Goal: Transaction & Acquisition: Obtain resource

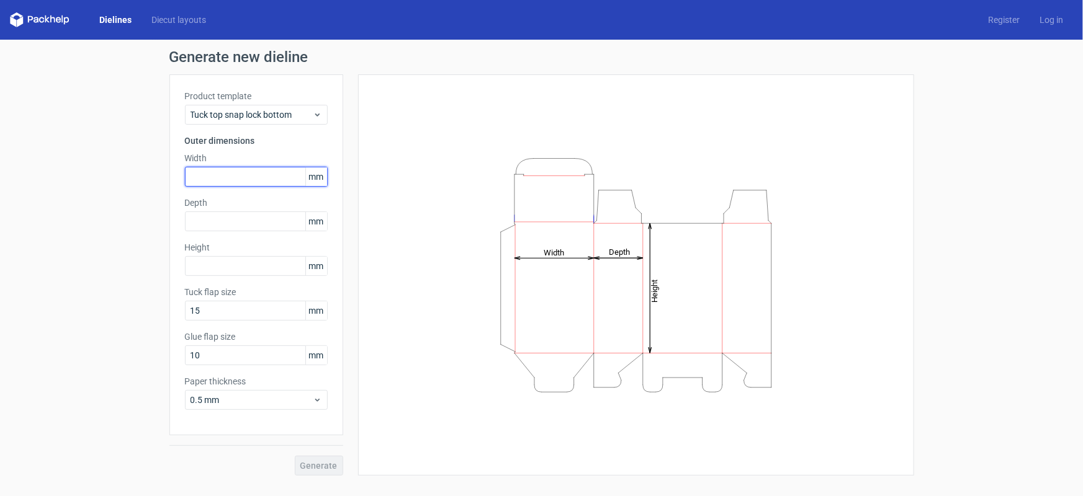
drag, startPoint x: 268, startPoint y: 174, endPoint x: 312, endPoint y: 176, distance: 44.1
click at [269, 174] on input "text" at bounding box center [256, 177] width 143 height 20
type input "76"
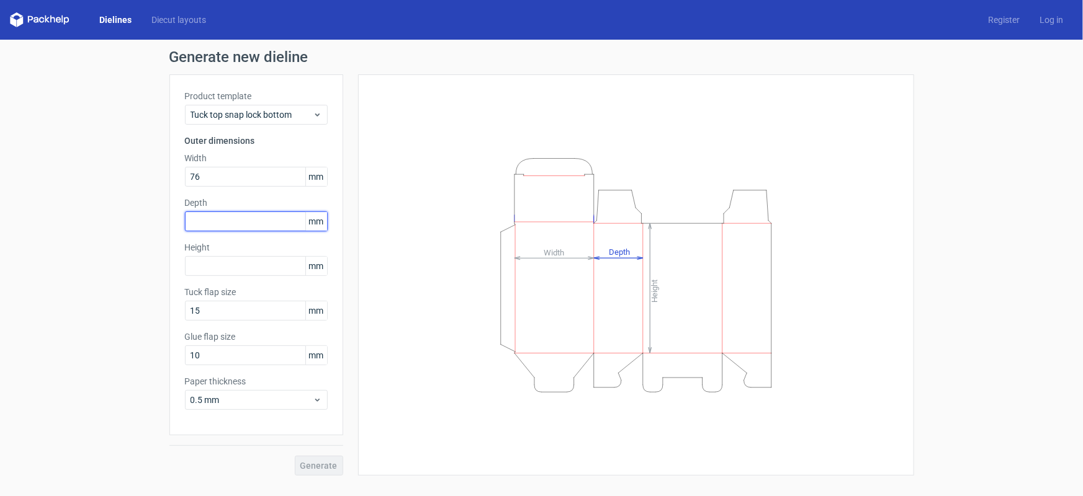
click at [272, 219] on input "text" at bounding box center [256, 222] width 143 height 20
type input "76"
click at [246, 265] on input "text" at bounding box center [256, 266] width 143 height 20
type input "1"
type input "76"
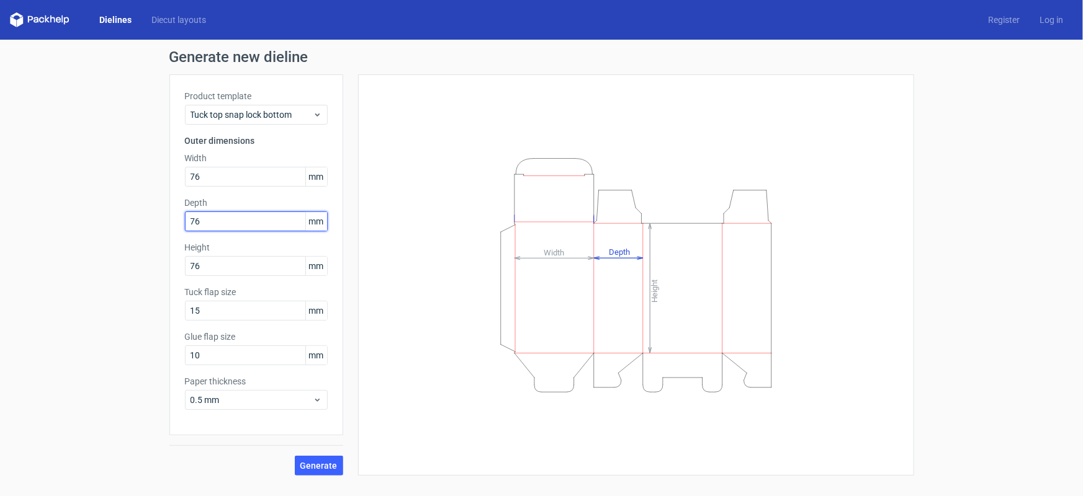
drag, startPoint x: 242, startPoint y: 223, endPoint x: 177, endPoint y: 224, distance: 65.2
click at [177, 224] on div "Product template Tuck top snap lock bottom Outer dimensions Width 76 mm Depth 7…" at bounding box center [256, 254] width 174 height 361
type input "7"
type input "10"
click at [308, 462] on div "Generate" at bounding box center [256, 456] width 174 height 40
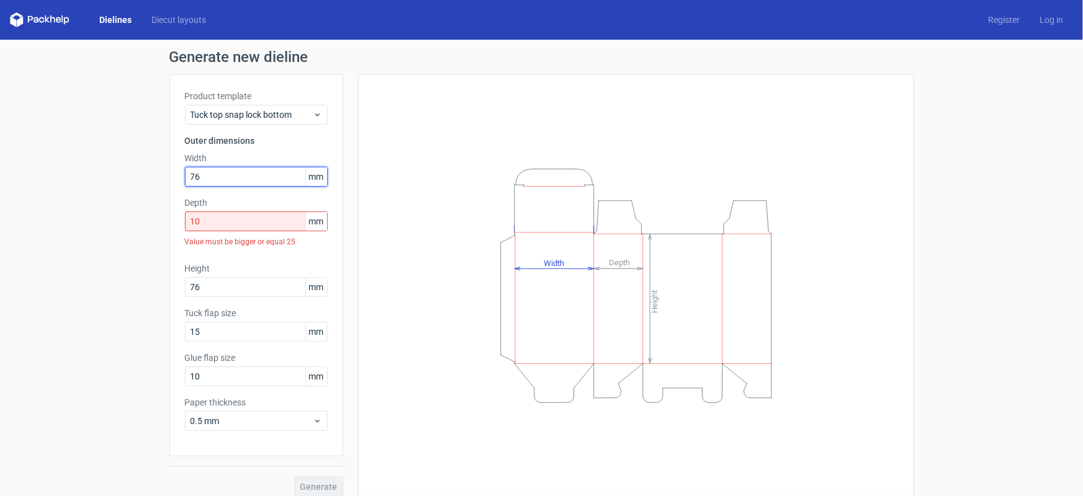
drag, startPoint x: 239, startPoint y: 180, endPoint x: 148, endPoint y: 193, distance: 91.5
click at [148, 193] on div "Generate new dieline Product template Tuck top snap lock bottom Outer dimension…" at bounding box center [541, 273] width 1083 height 467
type input "10"
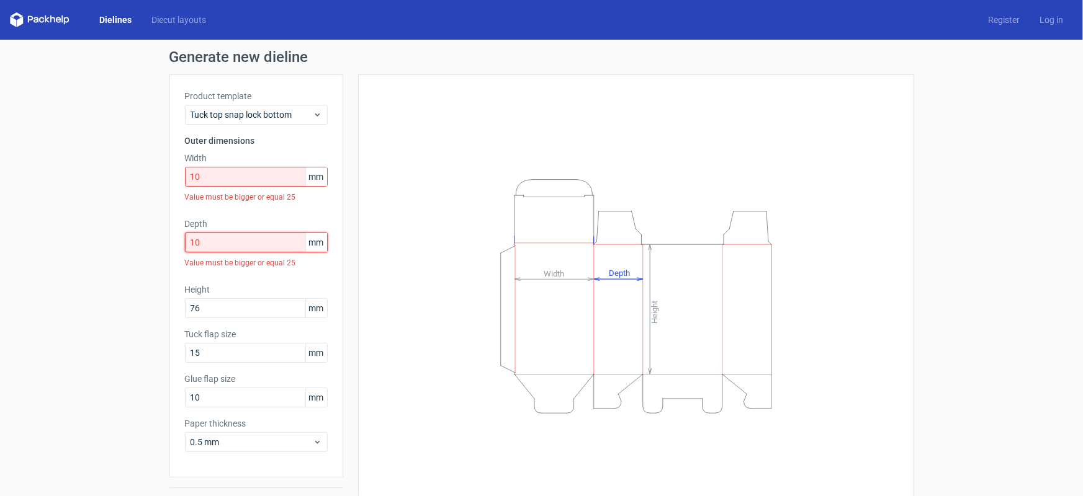
drag, startPoint x: 206, startPoint y: 220, endPoint x: 160, endPoint y: 244, distance: 52.2
click at [160, 244] on div "Generate new dieline Product template Tuck top snap lock bottom Outer dimension…" at bounding box center [541, 284] width 1083 height 488
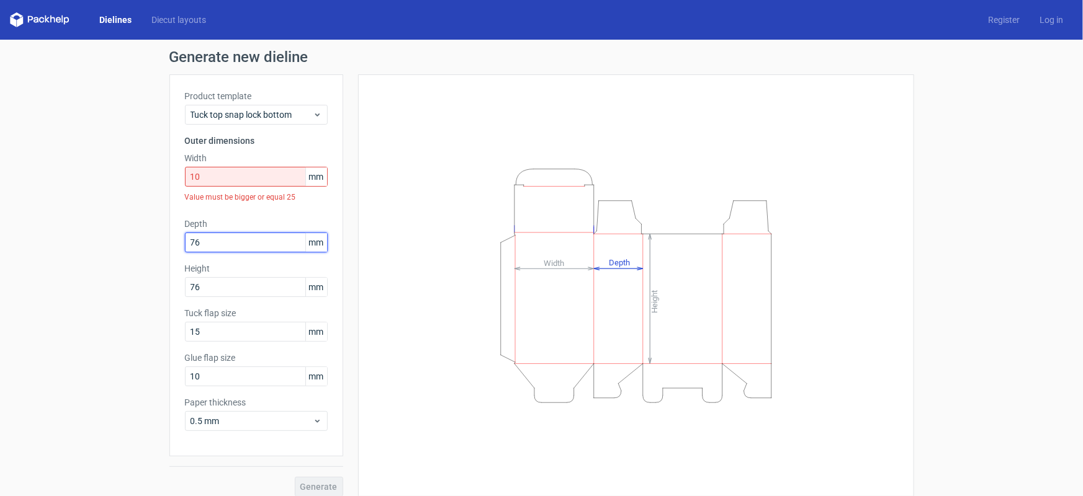
type input "76"
click at [311, 486] on div "Generate" at bounding box center [256, 477] width 174 height 40
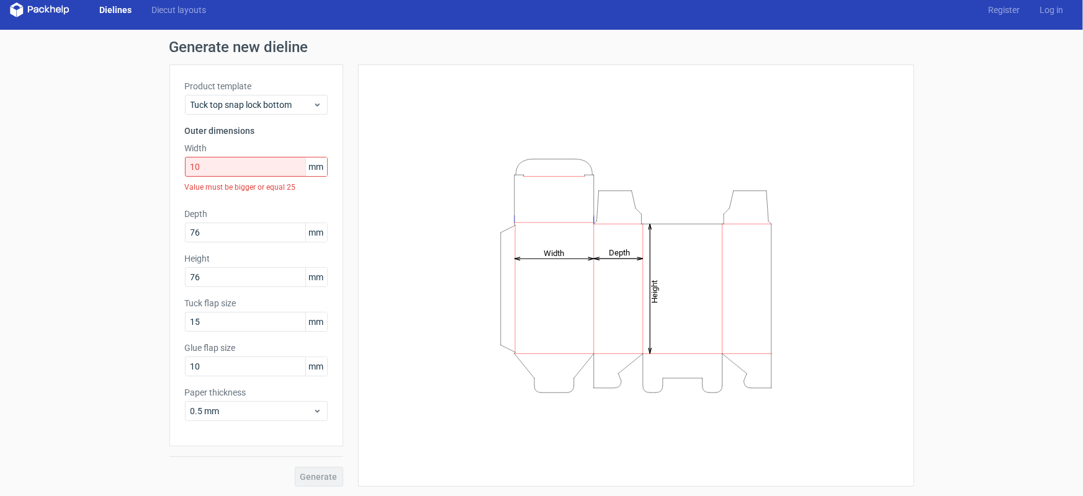
click at [329, 480] on div "Generate" at bounding box center [256, 467] width 174 height 40
click at [266, 236] on input "76" at bounding box center [256, 233] width 143 height 20
click at [289, 171] on input "10" at bounding box center [256, 167] width 143 height 20
click at [253, 236] on input "76" at bounding box center [256, 233] width 143 height 20
drag, startPoint x: 248, startPoint y: 168, endPoint x: 170, endPoint y: 174, distance: 78.4
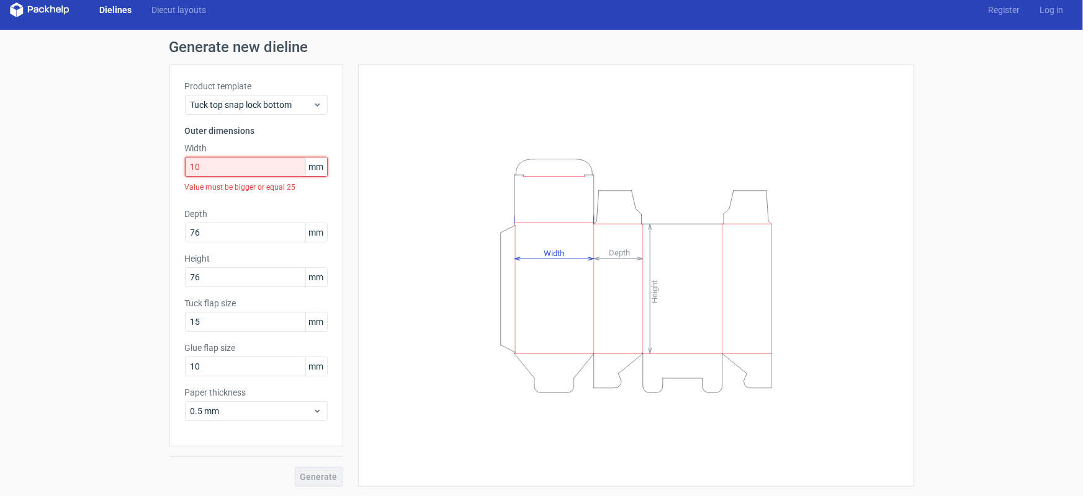
click at [170, 174] on div "Product template Tuck top snap lock bottom Outer dimensions Width 10 mm Value m…" at bounding box center [256, 256] width 174 height 382
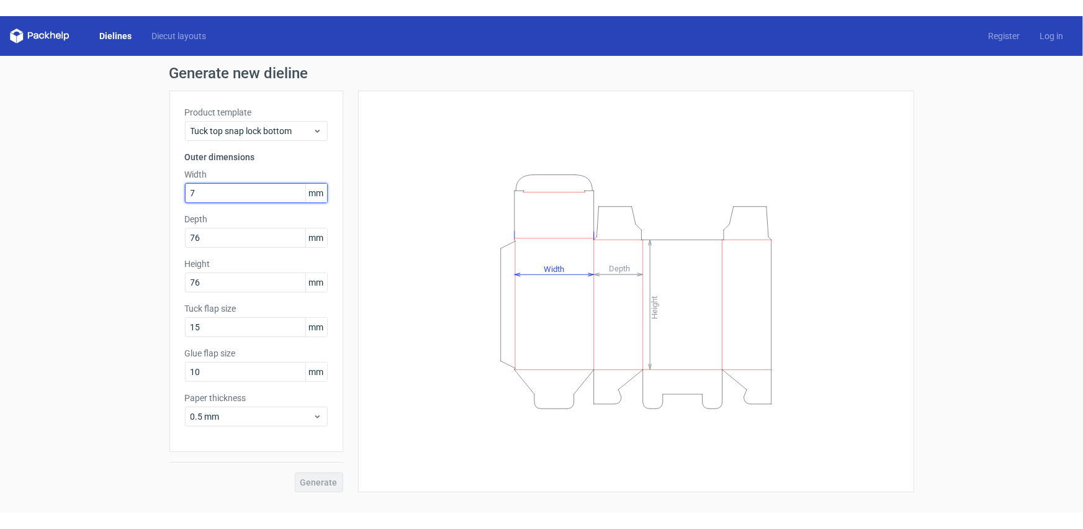
scroll to position [0, 0]
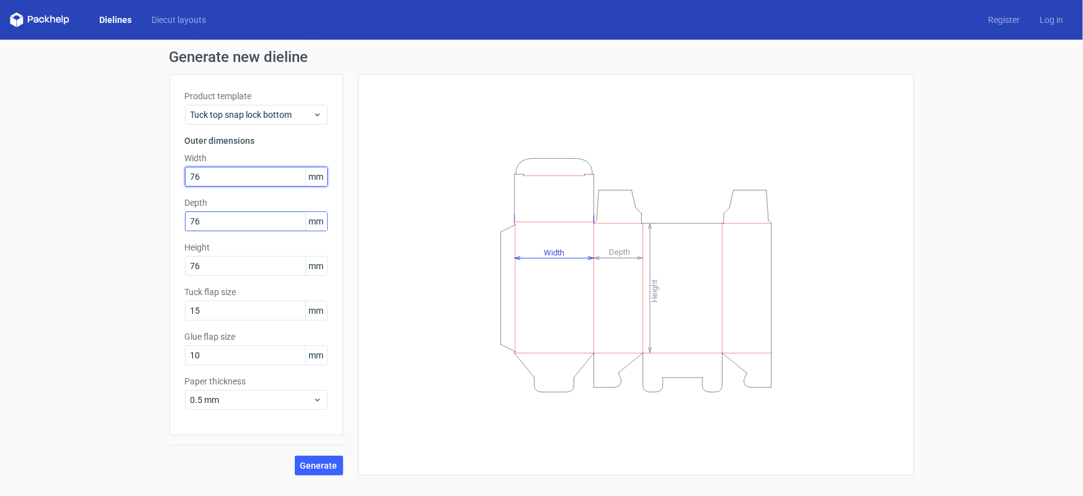
type input "76"
drag, startPoint x: 214, startPoint y: 223, endPoint x: 120, endPoint y: 222, distance: 93.7
click at [120, 222] on div "Generate new dieline Product template Tuck top snap lock bottom Outer dimension…" at bounding box center [541, 263] width 1083 height 446
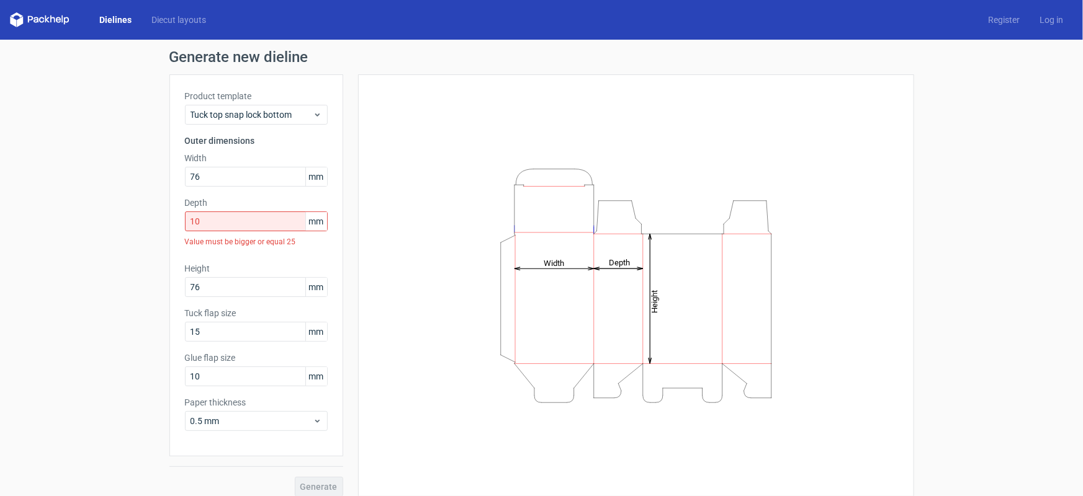
click at [325, 463] on div "Generate" at bounding box center [256, 477] width 174 height 40
drag, startPoint x: 236, startPoint y: 227, endPoint x: 174, endPoint y: 225, distance: 62.7
click at [174, 225] on div "Product template Tuck top snap lock bottom Outer dimensions Width 76 mm Depth 1…" at bounding box center [256, 265] width 174 height 382
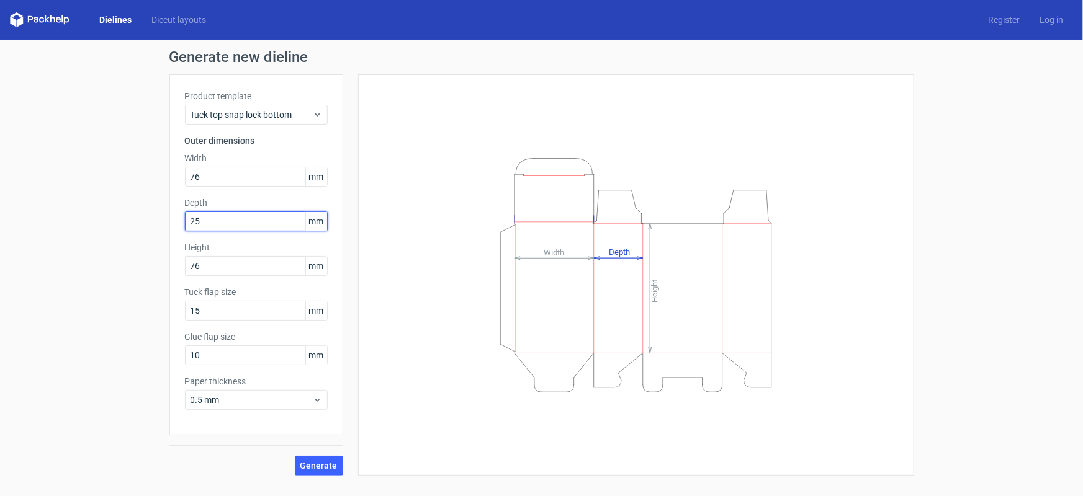
drag, startPoint x: 218, startPoint y: 227, endPoint x: 171, endPoint y: 227, distance: 47.2
click at [171, 227] on div "Product template Tuck top snap lock bottom Outer dimensions Width 76 mm Depth 2…" at bounding box center [256, 254] width 174 height 361
drag, startPoint x: 199, startPoint y: 217, endPoint x: 178, endPoint y: 227, distance: 22.8
click at [178, 227] on div "Product template Tuck top snap lock bottom Outer dimensions Width 76 mm Depth 2…" at bounding box center [256, 254] width 174 height 361
type input "25"
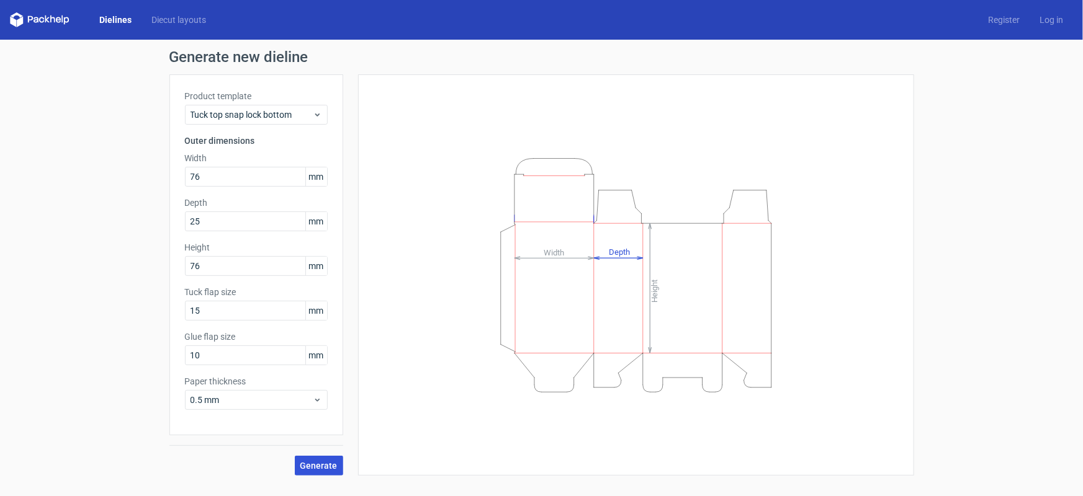
click at [332, 463] on span "Generate" at bounding box center [318, 466] width 37 height 9
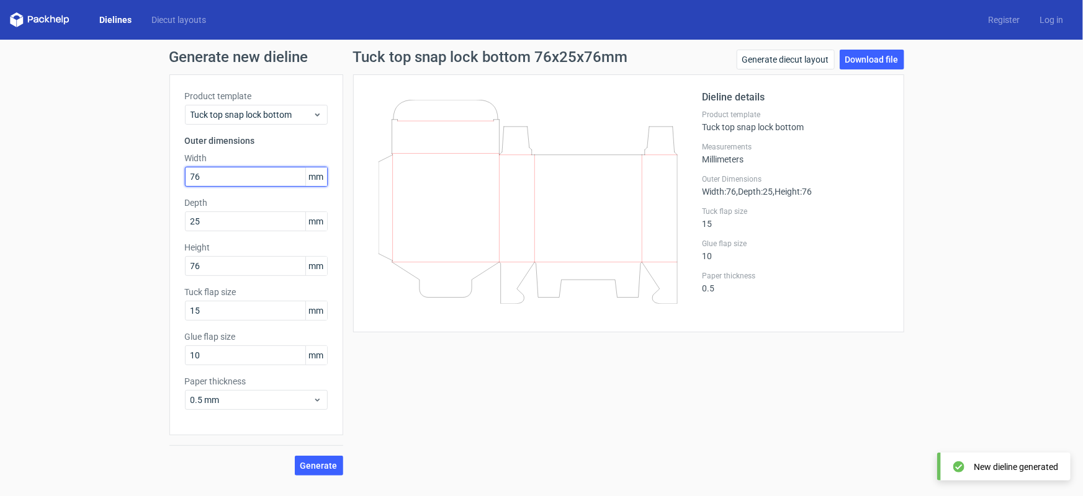
drag, startPoint x: 240, startPoint y: 175, endPoint x: 168, endPoint y: 182, distance: 72.3
click at [168, 182] on div "Generate new dieline Product template Tuck top snap lock bottom Outer dimension…" at bounding box center [541, 263] width 1083 height 446
type input "25"
drag, startPoint x: 217, startPoint y: 217, endPoint x: 146, endPoint y: 228, distance: 72.1
click at [146, 228] on div "Generate new dieline Product template Tuck top snap lock bottom Outer dimension…" at bounding box center [541, 263] width 1083 height 446
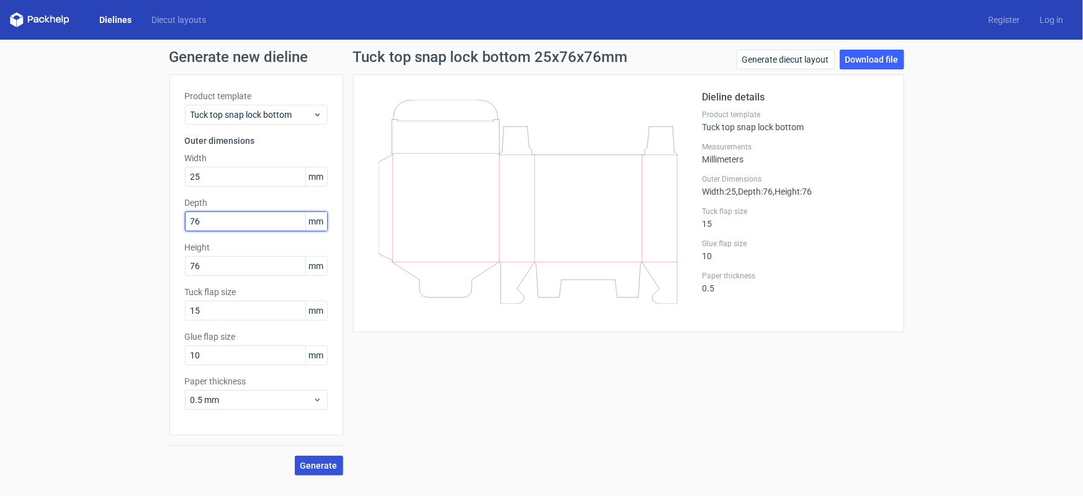
type input "76"
click at [318, 470] on span "Generate" at bounding box center [318, 466] width 37 height 9
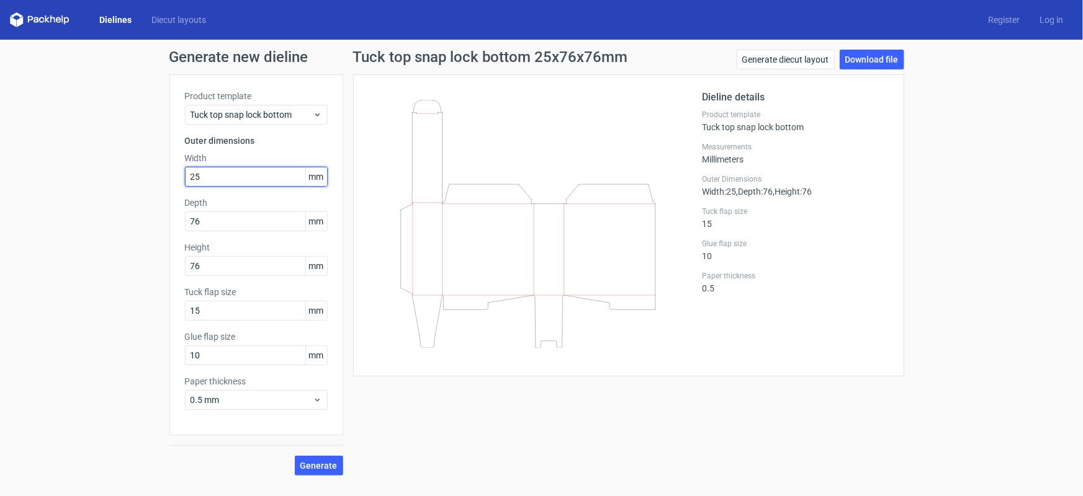
drag, startPoint x: 207, startPoint y: 178, endPoint x: 179, endPoint y: 184, distance: 28.5
click at [179, 184] on div "Product template Tuck top snap lock bottom Outer dimensions Width 25 mm Depth 7…" at bounding box center [256, 254] width 174 height 361
type input "76"
drag, startPoint x: 267, startPoint y: 226, endPoint x: 179, endPoint y: 240, distance: 89.1
click at [179, 240] on div "Product template Tuck top snap lock bottom Outer dimensions Width 76 mm Depth 7…" at bounding box center [256, 254] width 174 height 361
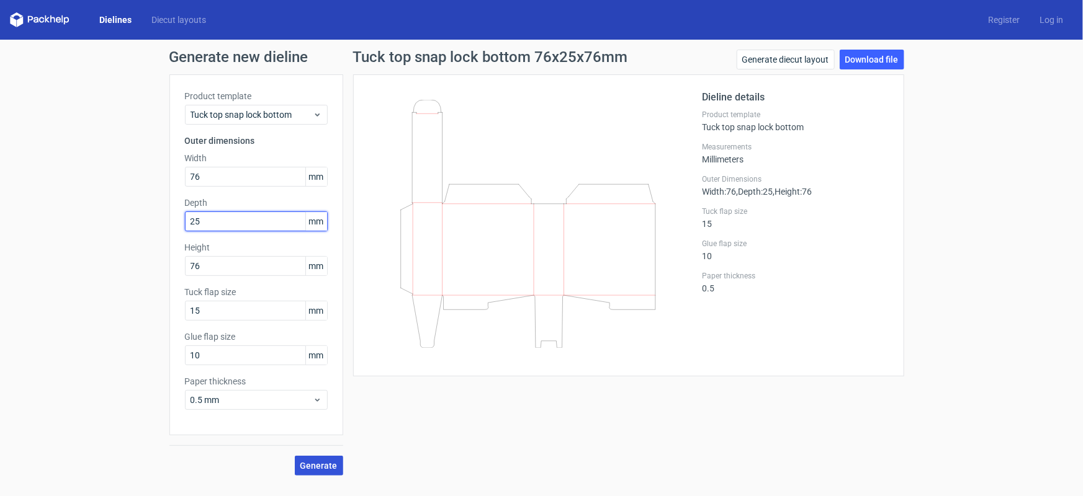
type input "25"
click at [326, 471] on button "Generate" at bounding box center [319, 466] width 48 height 20
click at [866, 58] on link "Download file" at bounding box center [872, 60] width 65 height 20
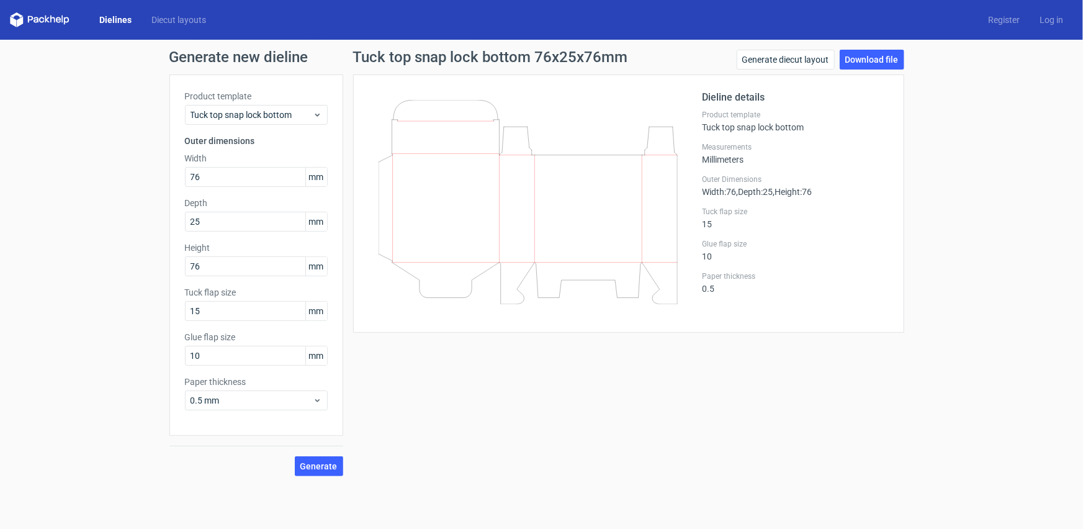
drag, startPoint x: 476, startPoint y: 392, endPoint x: 53, endPoint y: 64, distance: 535.2
click at [477, 392] on div "Tuck top snap lock bottom 76x25x76mm Generate diecut layout Download file Dieli…" at bounding box center [628, 263] width 571 height 426
click at [109, 24] on link "Dielines" at bounding box center [115, 20] width 52 height 12
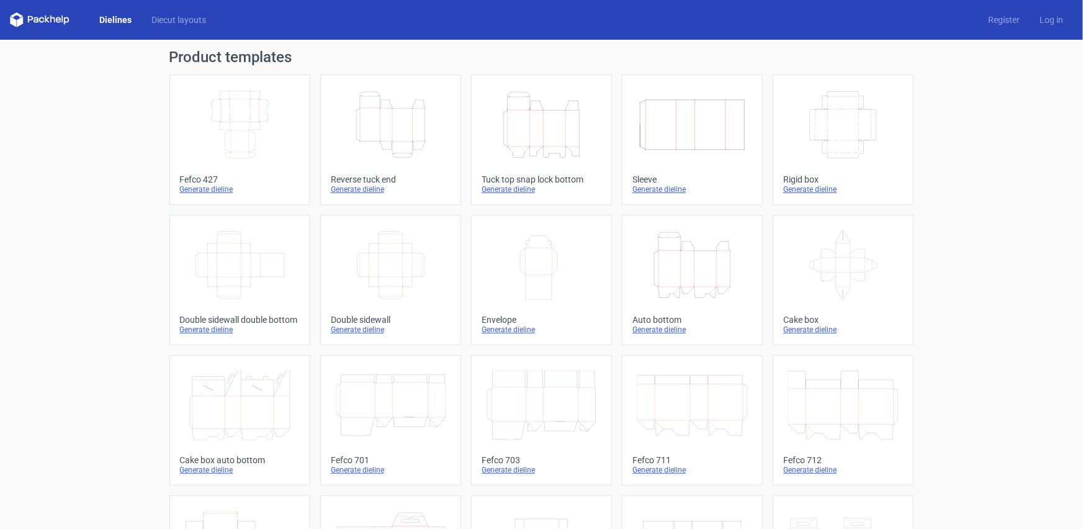
click at [407, 156] on icon "Height Depth Width" at bounding box center [391, 124] width 110 height 69
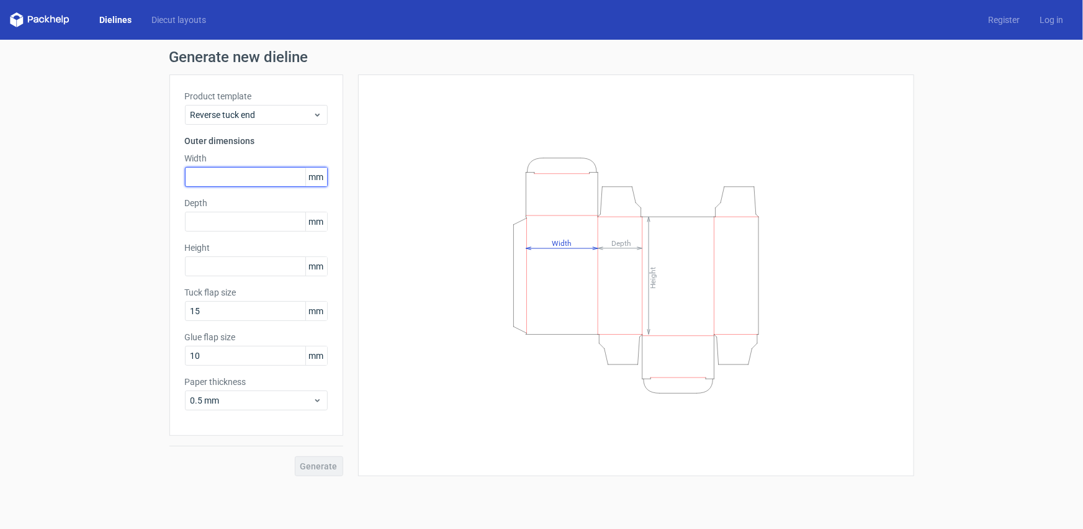
click at [213, 182] on input "text" at bounding box center [256, 177] width 143 height 20
type input "10"
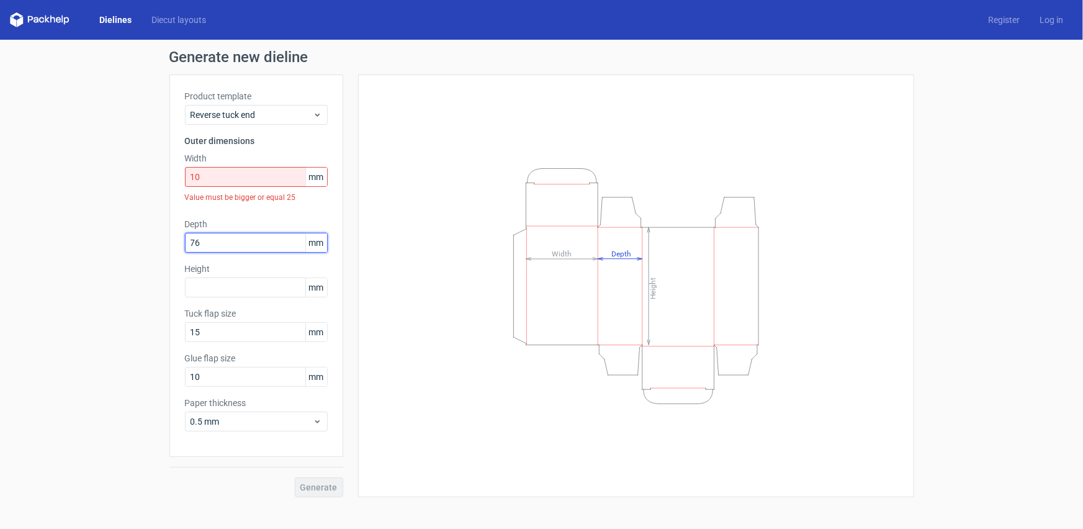
type input "76"
drag, startPoint x: 216, startPoint y: 245, endPoint x: 148, endPoint y: 252, distance: 68.6
click at [148, 252] on div "Generate new dieline Product template Reverse tuck end Outer dimensions Width 1…" at bounding box center [541, 273] width 1083 height 467
drag, startPoint x: 223, startPoint y: 178, endPoint x: 153, endPoint y: 192, distance: 71.6
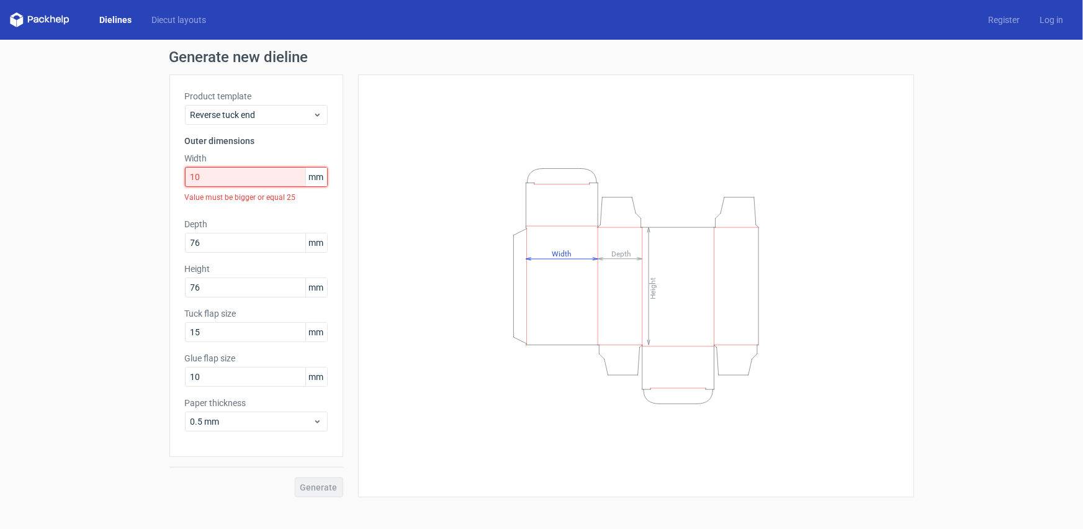
click at [153, 192] on div "Generate new dieline Product template Reverse tuck end Outer dimensions Width 1…" at bounding box center [541, 273] width 1083 height 467
drag, startPoint x: 235, startPoint y: 246, endPoint x: 128, endPoint y: 249, distance: 106.1
click at [129, 249] on div "Generate new dieline Product template Reverse tuck end Outer dimensions Width 1…" at bounding box center [541, 273] width 1083 height 467
click at [221, 178] on input "10" at bounding box center [256, 177] width 143 height 20
drag, startPoint x: 205, startPoint y: 249, endPoint x: 159, endPoint y: 250, distance: 46.5
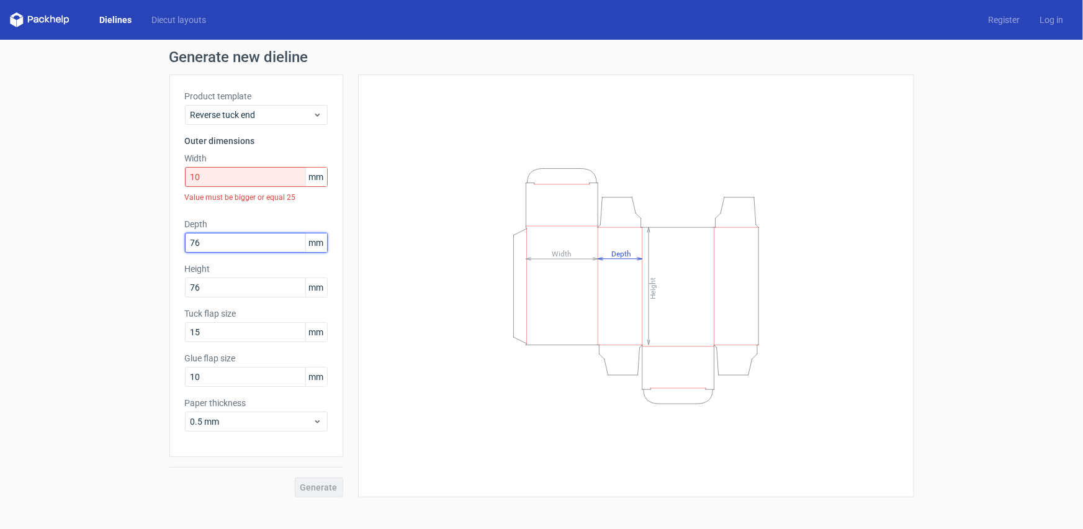
click at [159, 250] on div "Generate new dieline Product template Reverse tuck end Outer dimensions Width 1…" at bounding box center [541, 273] width 1083 height 467
type input "25"
drag, startPoint x: 214, startPoint y: 180, endPoint x: 131, endPoint y: 192, distance: 84.1
click at [131, 192] on div "Generate new dieline Product template Reverse tuck end Outer dimensions Width 1…" at bounding box center [541, 273] width 1083 height 467
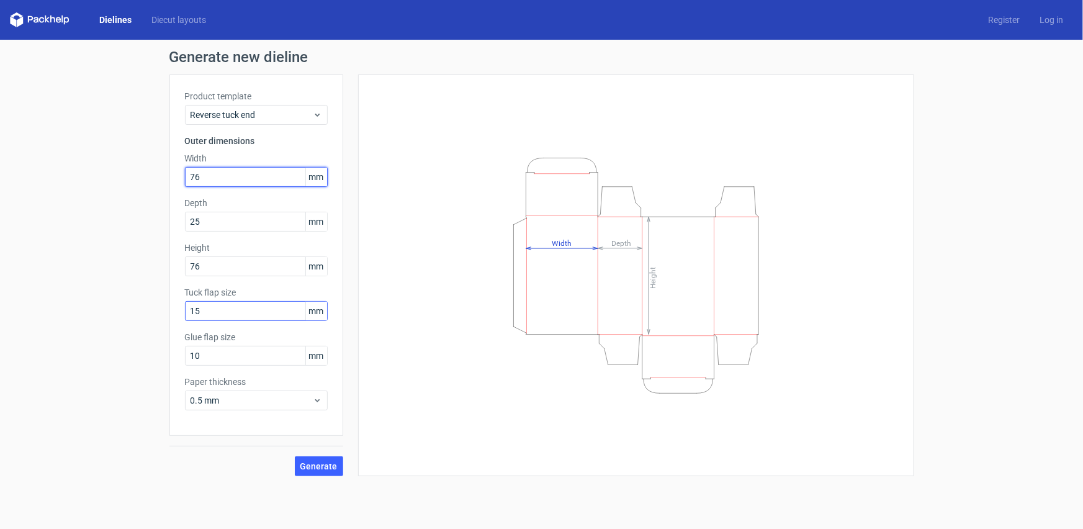
type input "76"
click at [226, 312] on input "15" at bounding box center [256, 311] width 143 height 20
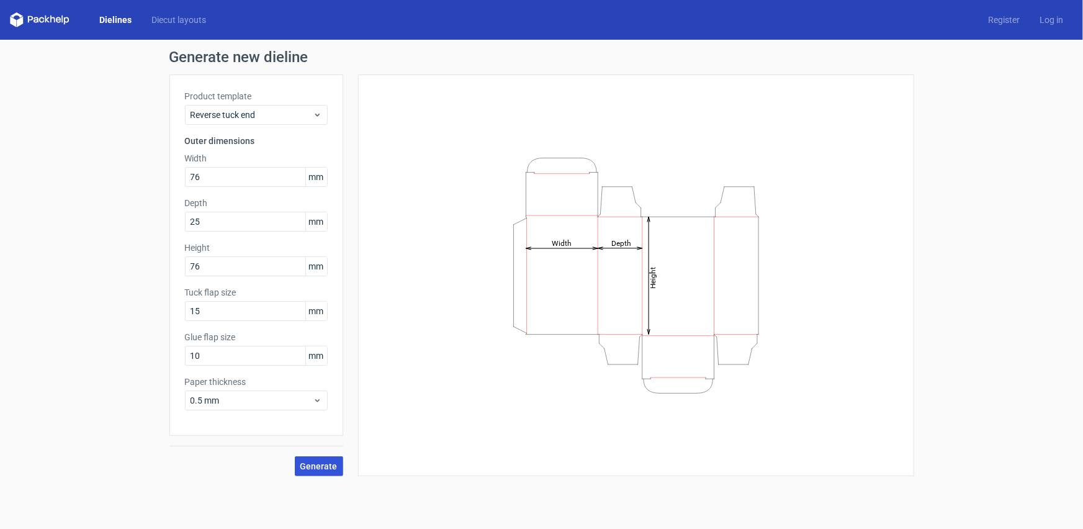
click at [310, 465] on span "Generate" at bounding box center [318, 466] width 37 height 9
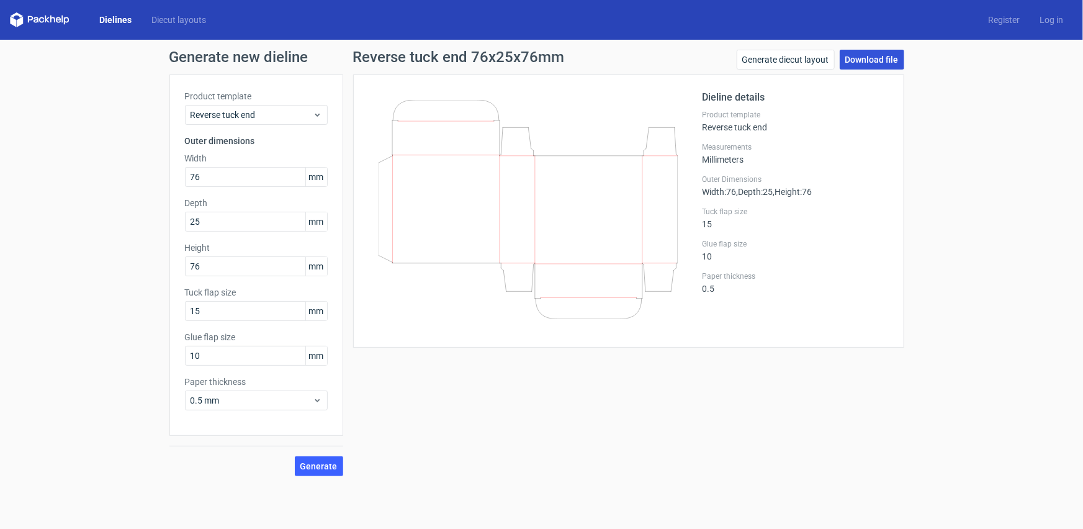
click at [864, 61] on link "Download file" at bounding box center [872, 60] width 65 height 20
